Goal: Task Accomplishment & Management: Manage account settings

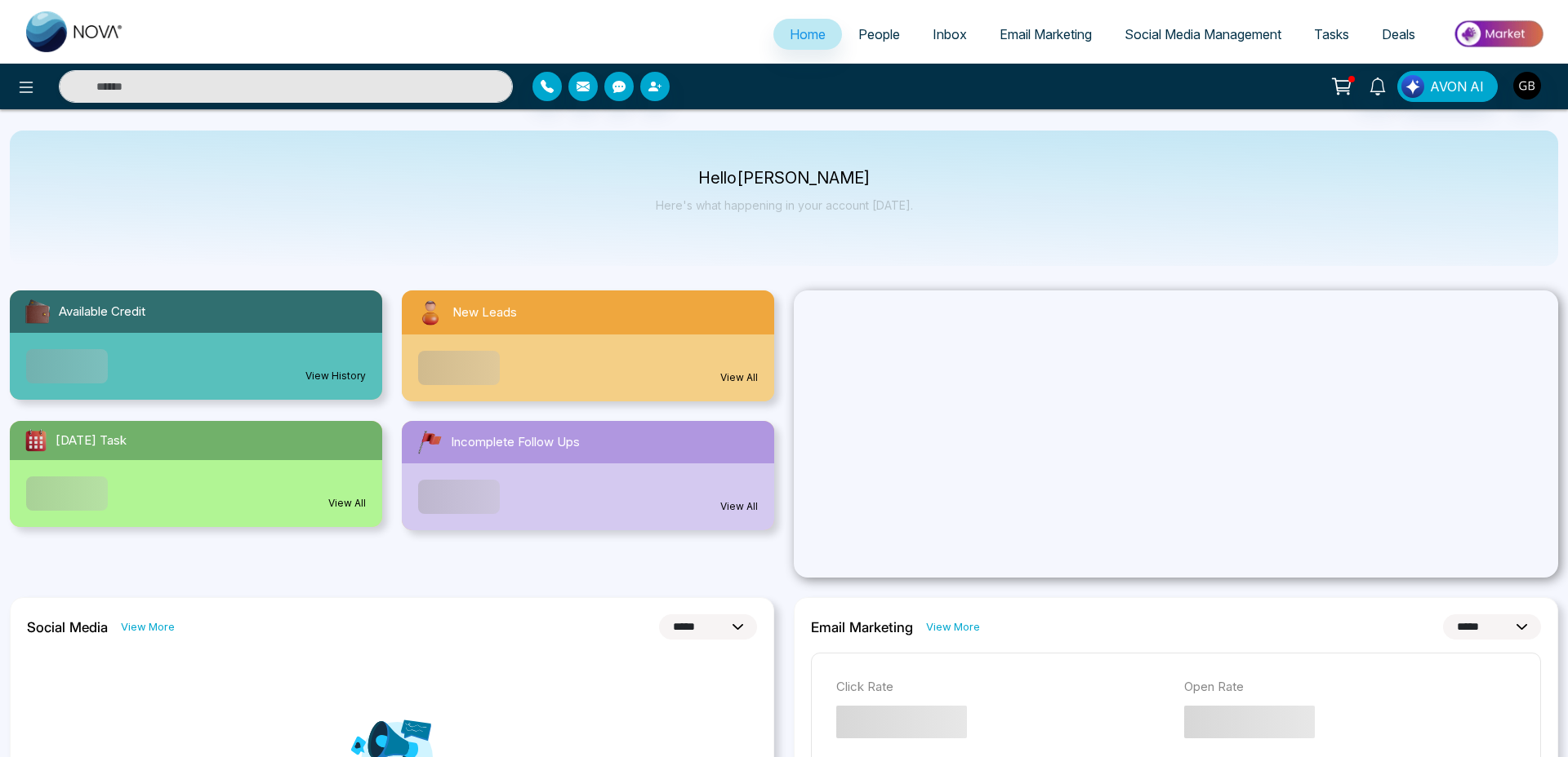
select select "*"
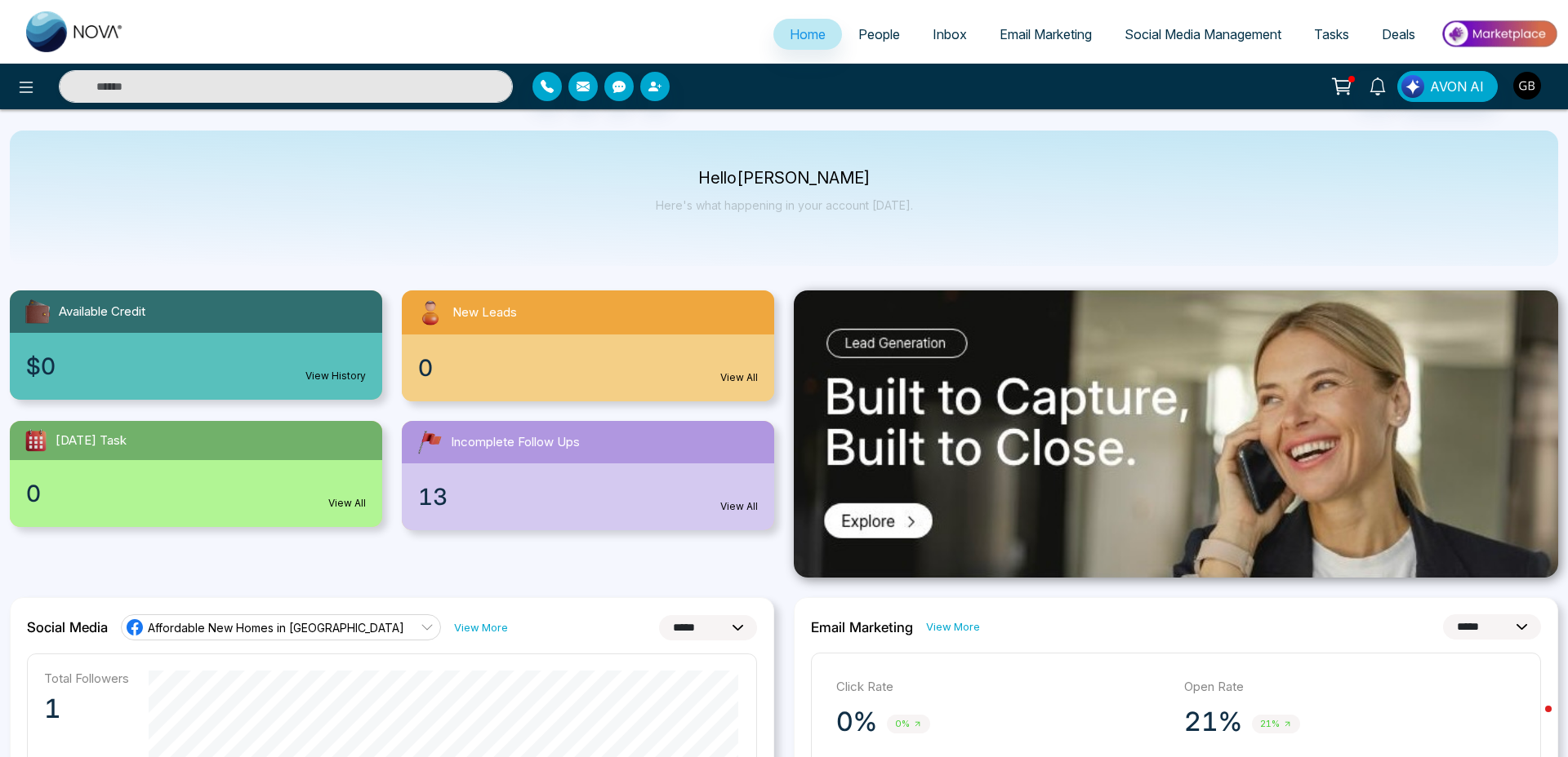
click at [1523, 78] on img "button" at bounding box center [1527, 86] width 27 height 27
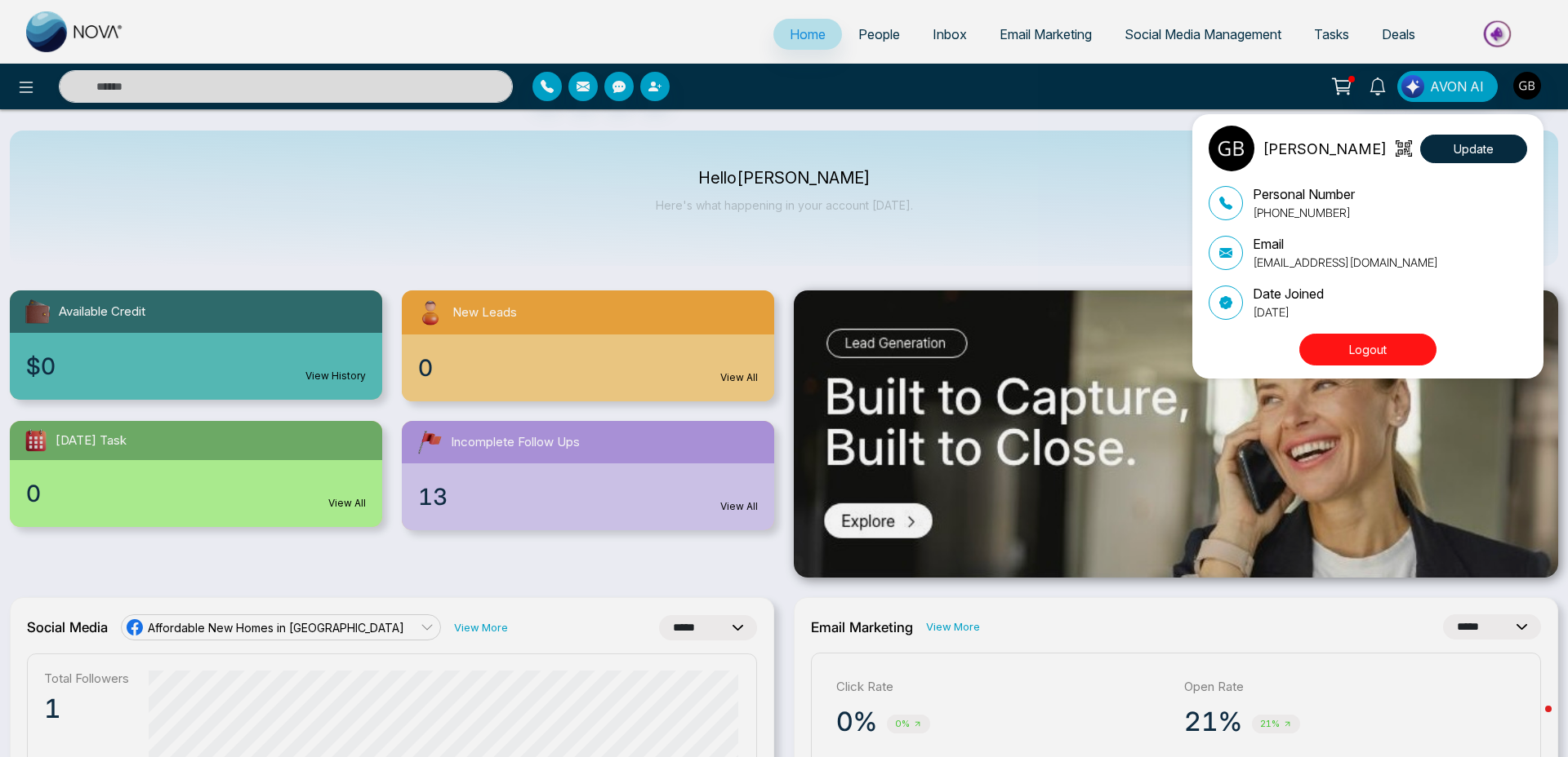
click at [1350, 343] on button "Logout" at bounding box center [1368, 349] width 137 height 32
